Goal: Download file/media

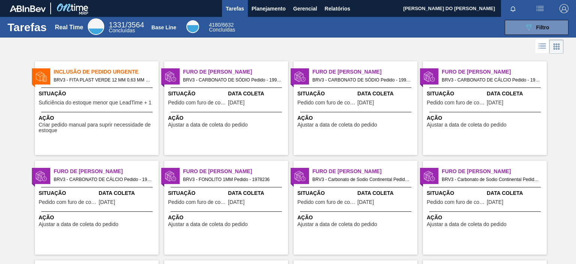
click at [561, 8] on img "button" at bounding box center [564, 8] width 9 height 9
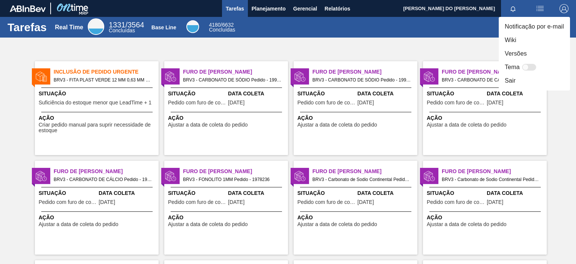
click at [531, 64] on div at bounding box center [529, 67] width 14 height 7
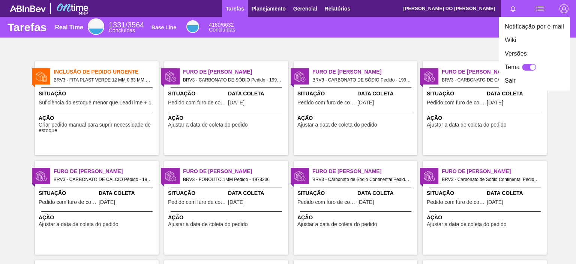
click at [531, 66] on div at bounding box center [533, 67] width 6 height 6
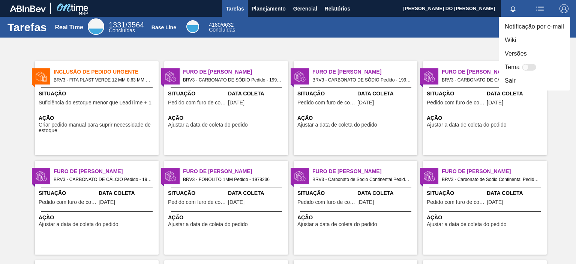
click at [530, 66] on div at bounding box center [529, 67] width 14 height 7
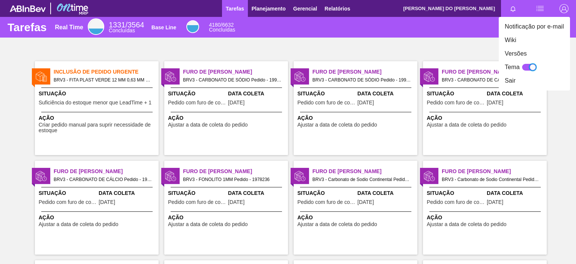
click at [531, 66] on div at bounding box center [533, 67] width 6 height 6
checkbox input "false"
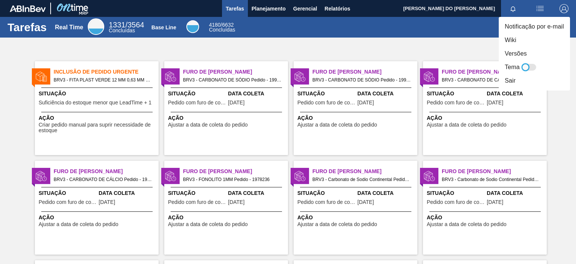
click at [21, 27] on div at bounding box center [288, 132] width 576 height 264
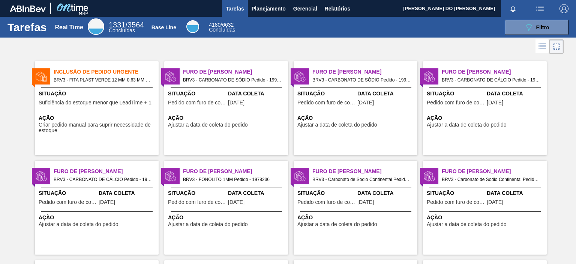
click at [24, 0] on body "Tarefas Planejamento Gerencial Relatórios [PERSON_NAME] DO [PERSON_NAME] todas …" at bounding box center [288, 0] width 576 height 0
click at [329, 9] on span "Relatórios" at bounding box center [338, 8] width 26 height 9
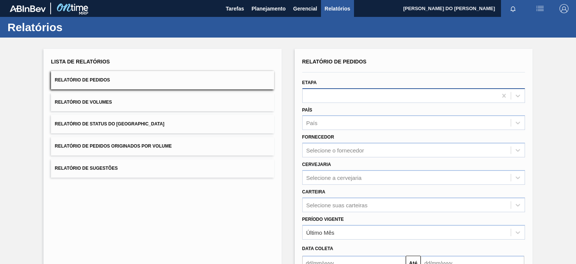
click at [328, 94] on div at bounding box center [400, 95] width 195 height 11
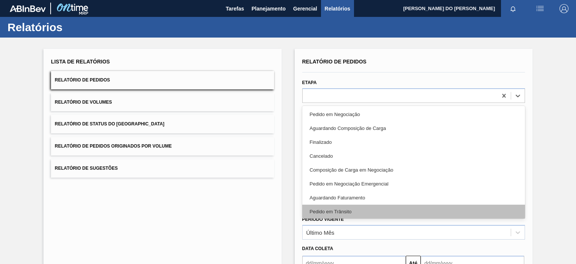
click at [338, 211] on div "Pedido em Trânsito" at bounding box center [413, 212] width 223 height 14
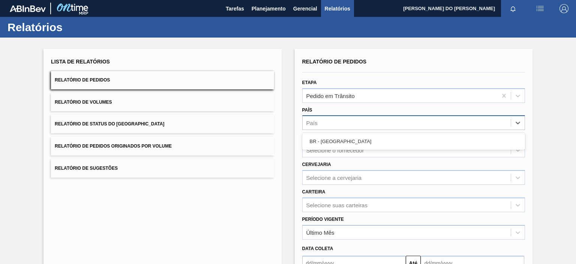
click at [325, 126] on div "País" at bounding box center [407, 122] width 208 height 11
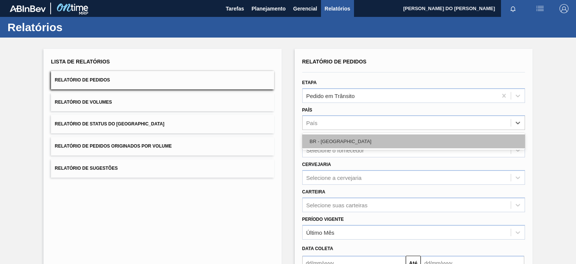
click at [321, 142] on div "BR - [GEOGRAPHIC_DATA]" at bounding box center [413, 141] width 223 height 14
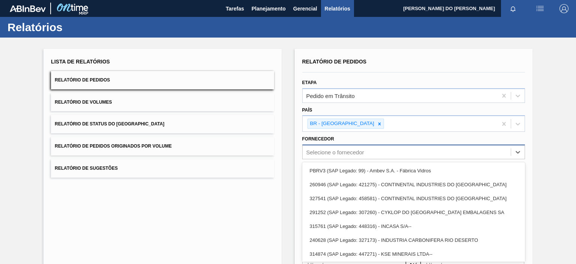
click at [315, 153] on div "option PBRV3 (SAP Legado: 99) - Ambev S.A. - Fábrica Vidros focused, 1 of 23. 2…" at bounding box center [413, 151] width 223 height 15
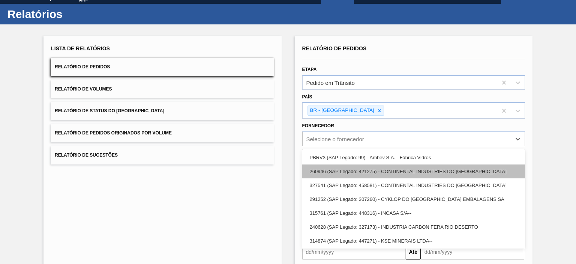
click at [352, 171] on div "260946 (SAP Legado: 421275) - CONTINENTAL INDUSTRIES DO [GEOGRAPHIC_DATA]" at bounding box center [413, 171] width 223 height 14
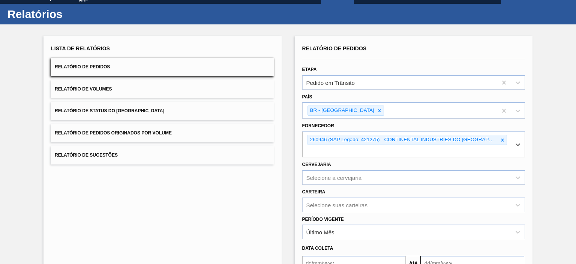
scroll to position [86, 0]
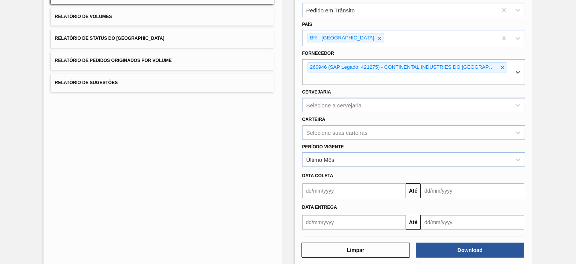
click at [374, 100] on div "Selecione a cervejaria" at bounding box center [413, 105] width 223 height 15
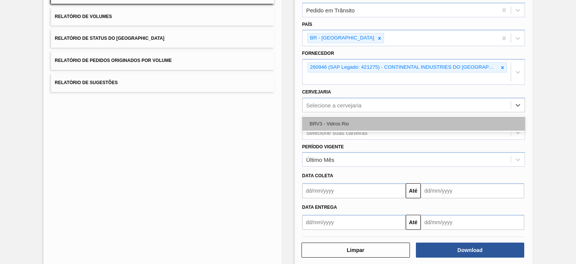
click at [344, 117] on div "BRV3 - Vidros Rio" at bounding box center [413, 124] width 223 height 14
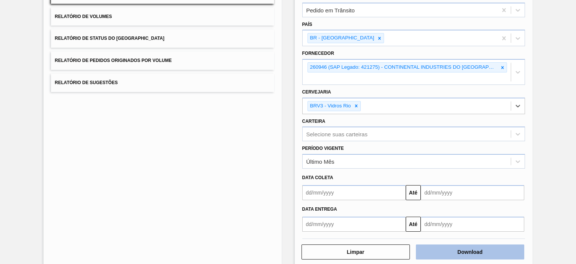
click at [449, 244] on button "Download" at bounding box center [470, 251] width 108 height 15
